Goal: Information Seeking & Learning: Learn about a topic

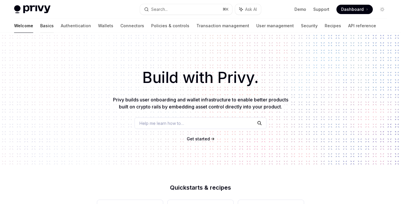
click at [40, 25] on link "Basics" at bounding box center [46, 26] width 13 height 14
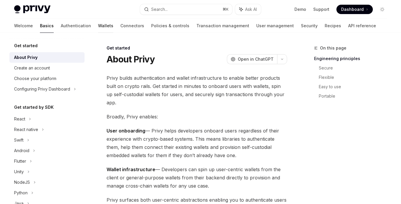
click at [98, 25] on link "Wallets" at bounding box center [105, 26] width 15 height 14
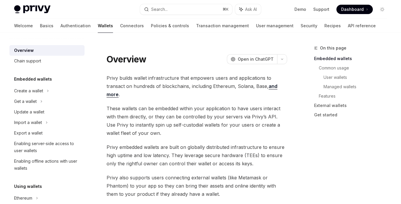
click at [113, 92] on link "and more" at bounding box center [192, 90] width 171 height 14
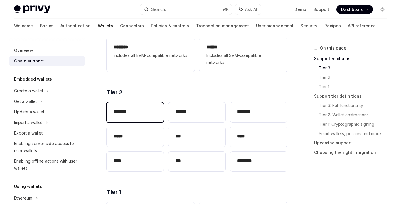
scroll to position [106, 0]
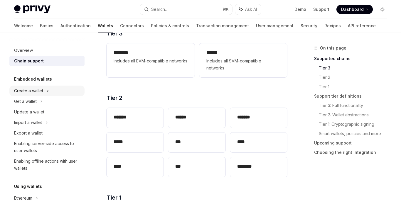
click at [56, 87] on div "Create a wallet" at bounding box center [46, 91] width 75 height 11
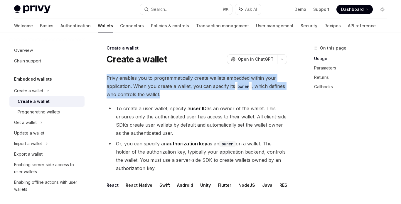
drag, startPoint x: 106, startPoint y: 77, endPoint x: 186, endPoint y: 90, distance: 80.6
click at [186, 90] on span "Privy enables you to programmatically create wallets embedded within your appli…" at bounding box center [197, 86] width 180 height 25
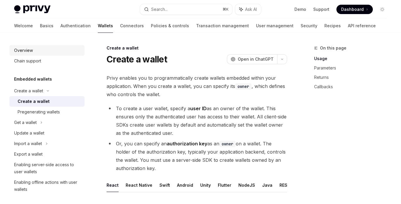
click at [40, 49] on div "Overview" at bounding box center [47, 50] width 67 height 7
type textarea "*"
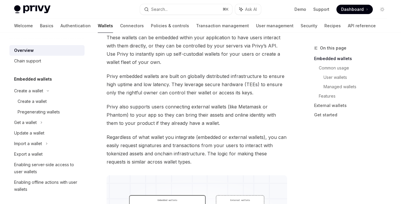
scroll to position [72, 0]
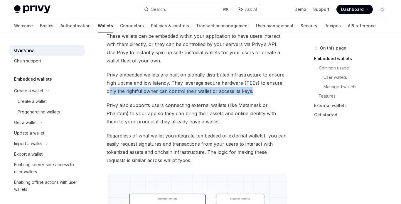
drag, startPoint x: 109, startPoint y: 89, endPoint x: 254, endPoint y: 93, distance: 145.0
click at [254, 93] on span "Privy embedded wallets are built on globally distributed infrastructure to ensu…" at bounding box center [197, 83] width 180 height 25
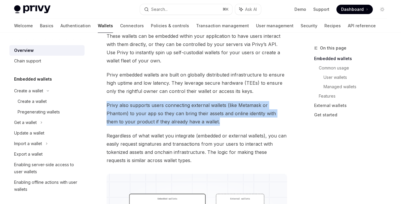
drag, startPoint x: 208, startPoint y: 122, endPoint x: 105, endPoint y: 105, distance: 105.0
drag, startPoint x: 105, startPoint y: 105, endPoint x: 188, endPoint y: 117, distance: 84.2
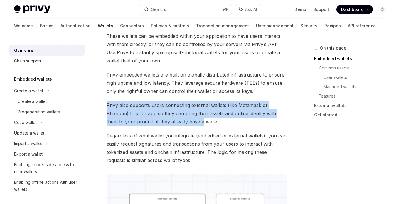
click at [188, 117] on span "Privy also supports users connecting external wallets (like Metamask or Phantom…" at bounding box center [197, 113] width 180 height 25
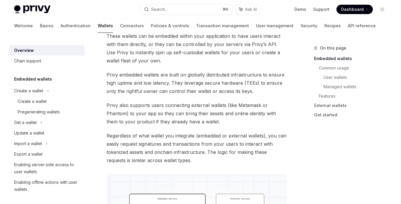
click at [190, 118] on span "Privy also supports users connecting external wallets (like Metamask or Phantom…" at bounding box center [197, 113] width 180 height 25
click at [190, 119] on span "Privy also supports users connecting external wallets (like Metamask or Phantom…" at bounding box center [197, 113] width 180 height 25
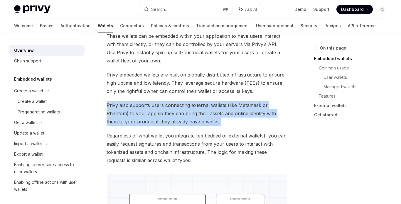
click at [190, 119] on span "Privy also supports users connecting external wallets (like Metamask or Phantom…" at bounding box center [197, 113] width 180 height 25
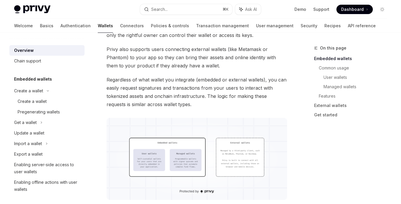
scroll to position [130, 0]
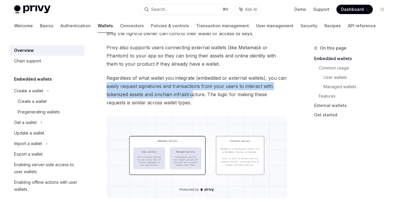
drag, startPoint x: 104, startPoint y: 84, endPoint x: 194, endPoint y: 101, distance: 91.4
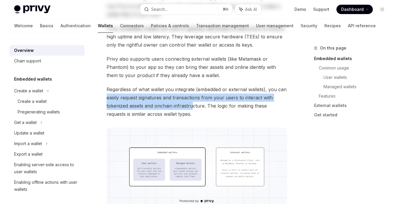
scroll to position [0, 0]
